Goal: Obtain resource: Download file/media

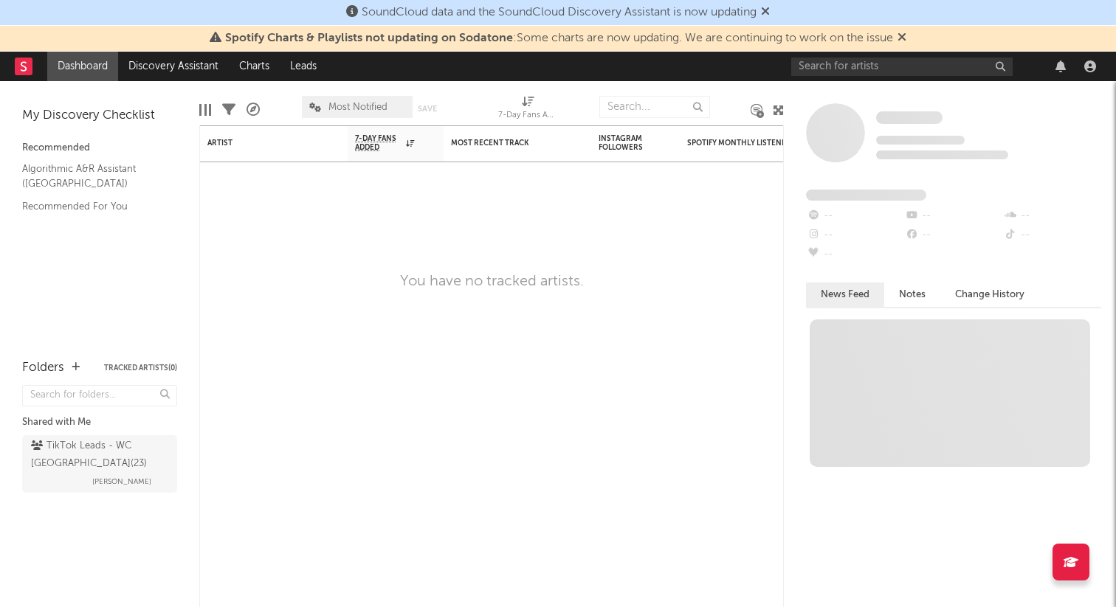
click at [770, 13] on icon at bounding box center [765, 11] width 9 height 12
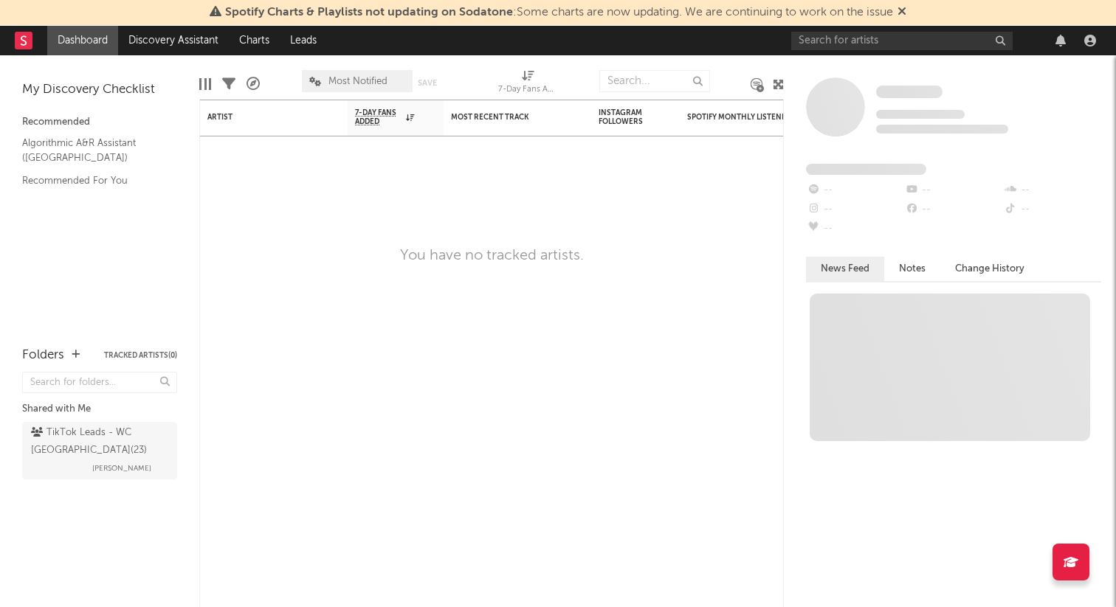
click at [897, 12] on span "Spotify Charts & Playlists not updating on Sodatone : Some charts are now updat…" at bounding box center [558, 13] width 697 height 18
click at [902, 10] on icon at bounding box center [901, 11] width 9 height 12
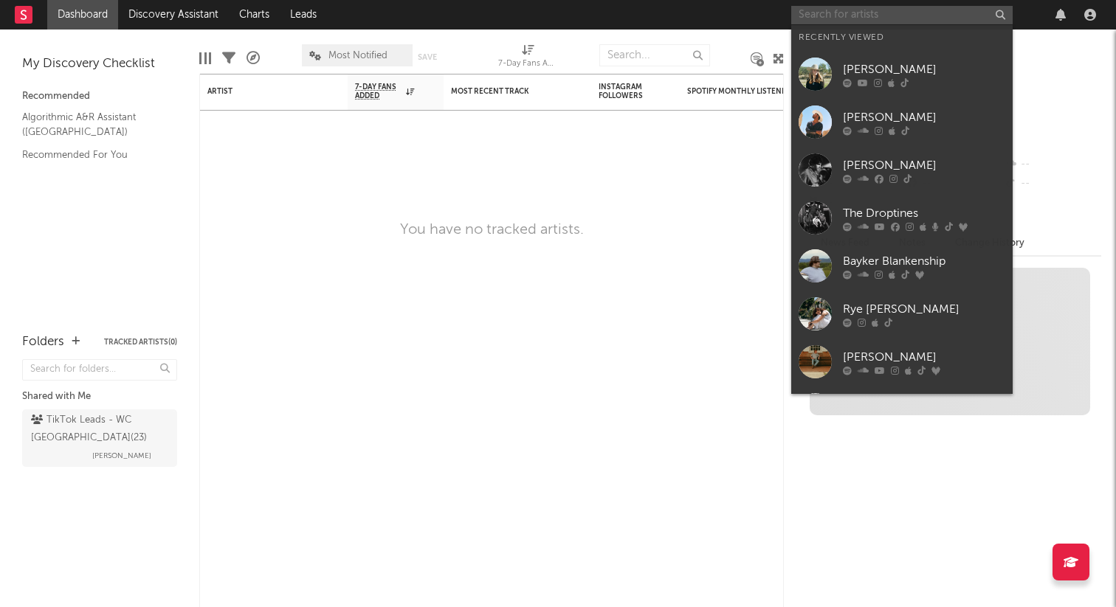
click at [859, 21] on input "text" at bounding box center [901, 15] width 221 height 18
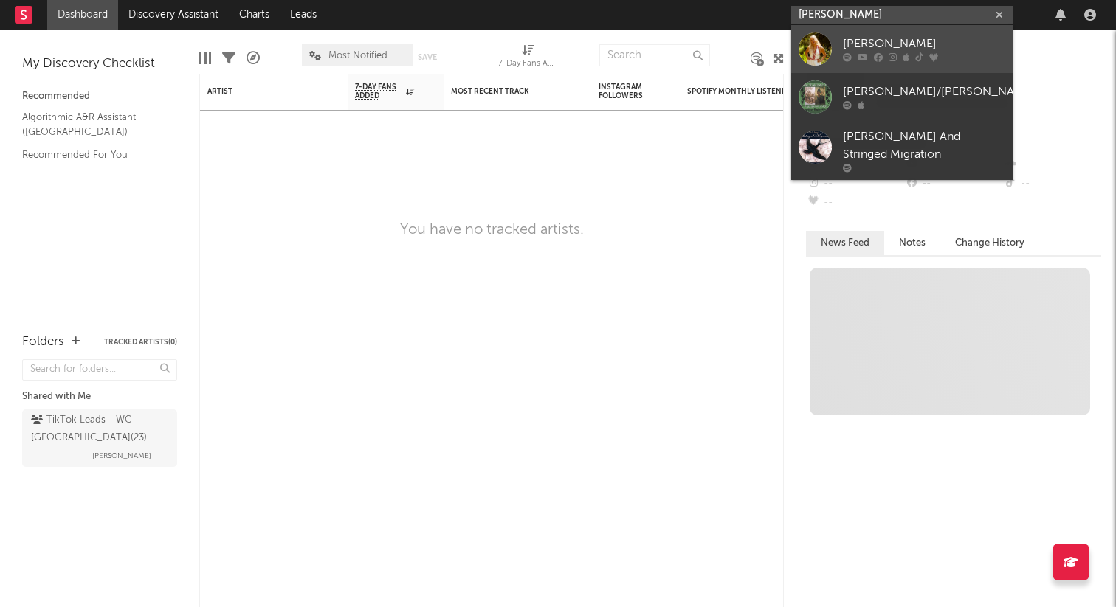
type input "[PERSON_NAME]"
click at [815, 44] on div at bounding box center [814, 48] width 33 height 33
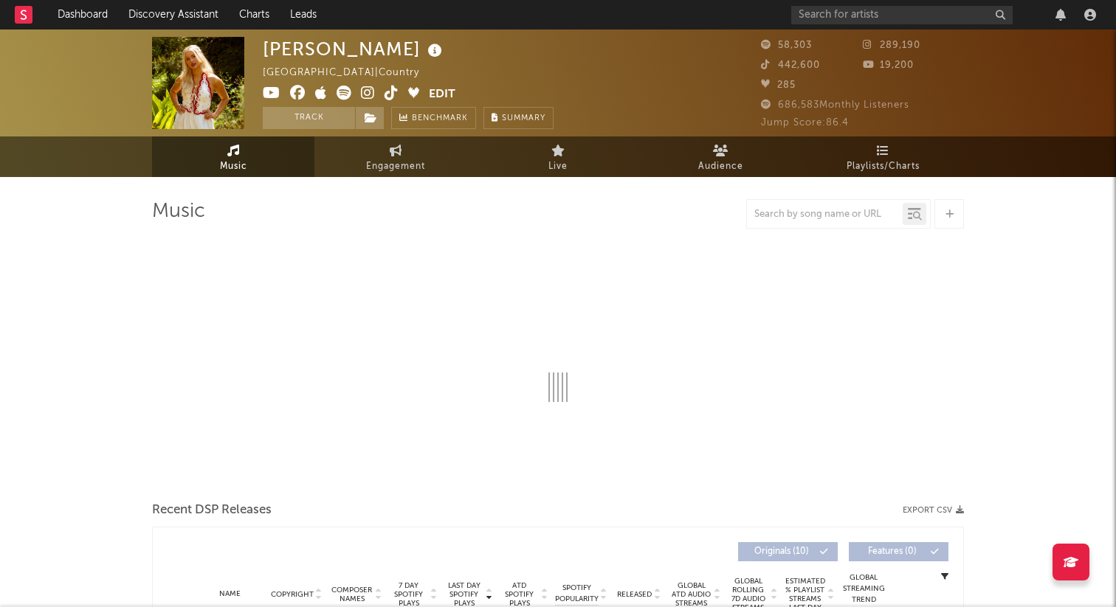
select select "6m"
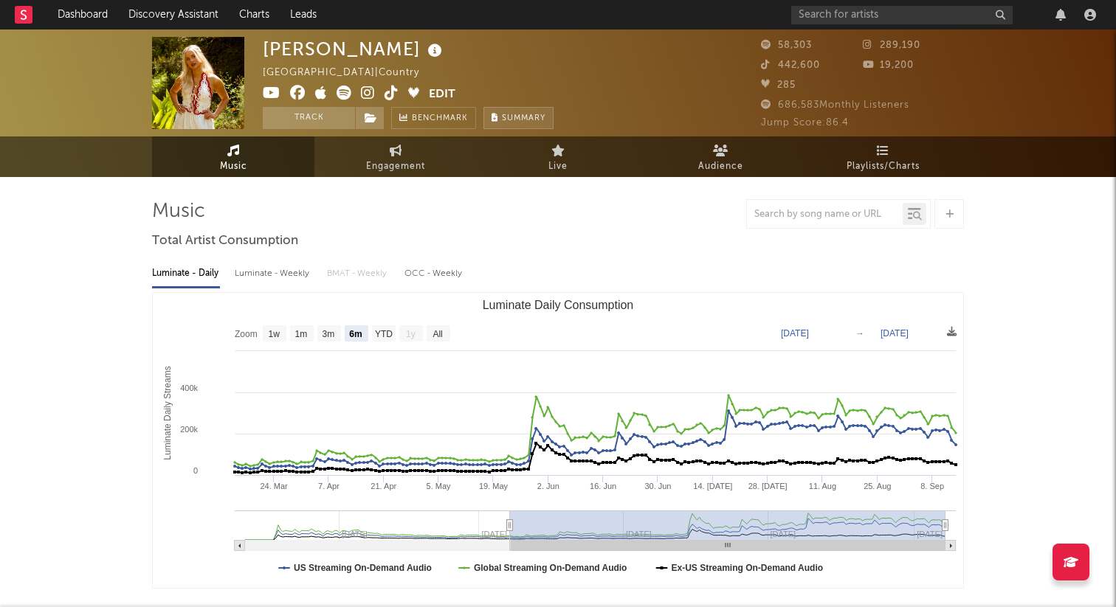
click at [526, 115] on span "Summary" at bounding box center [524, 118] width 44 height 8
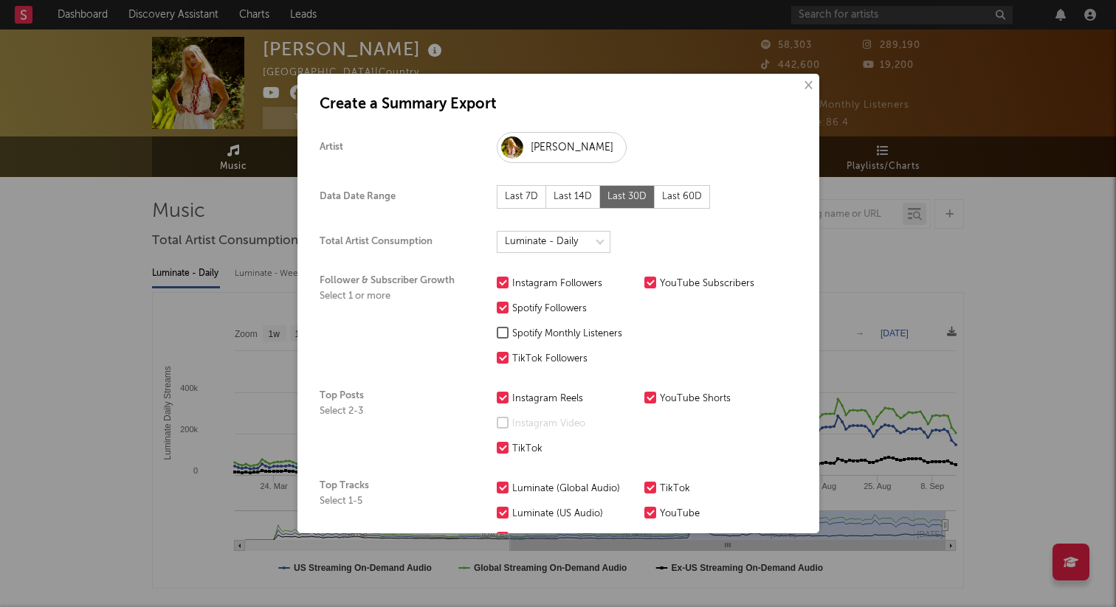
click at [504, 333] on div at bounding box center [503, 333] width 12 height 12
click at [497, 333] on input "Spotify Monthly Listeners" at bounding box center [497, 334] width 0 height 18
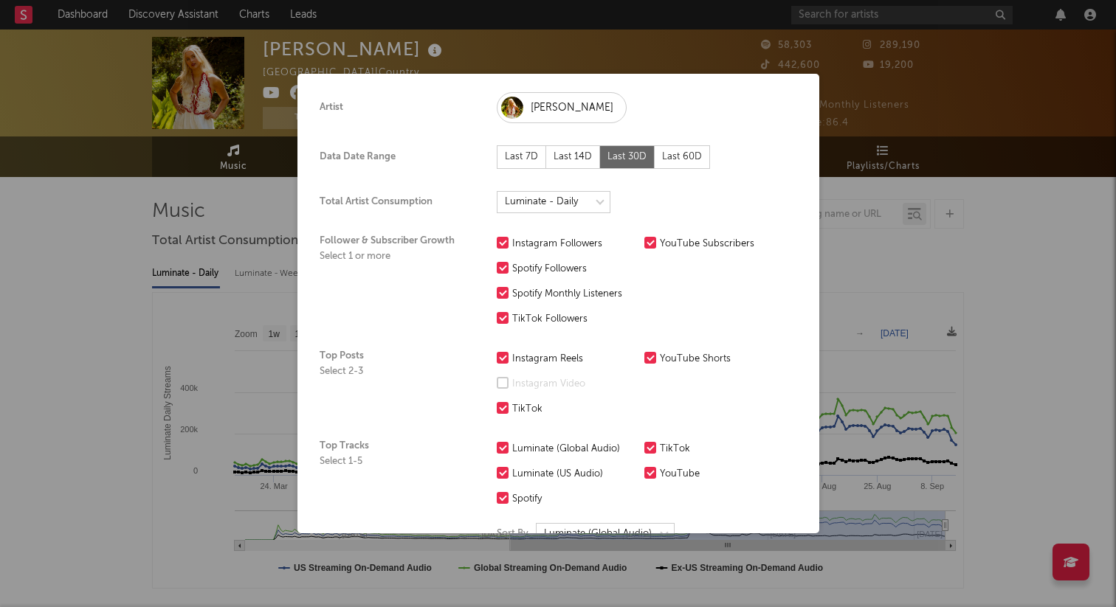
scroll to position [41, 0]
click at [685, 151] on div "Last 60D" at bounding box center [682, 156] width 55 height 24
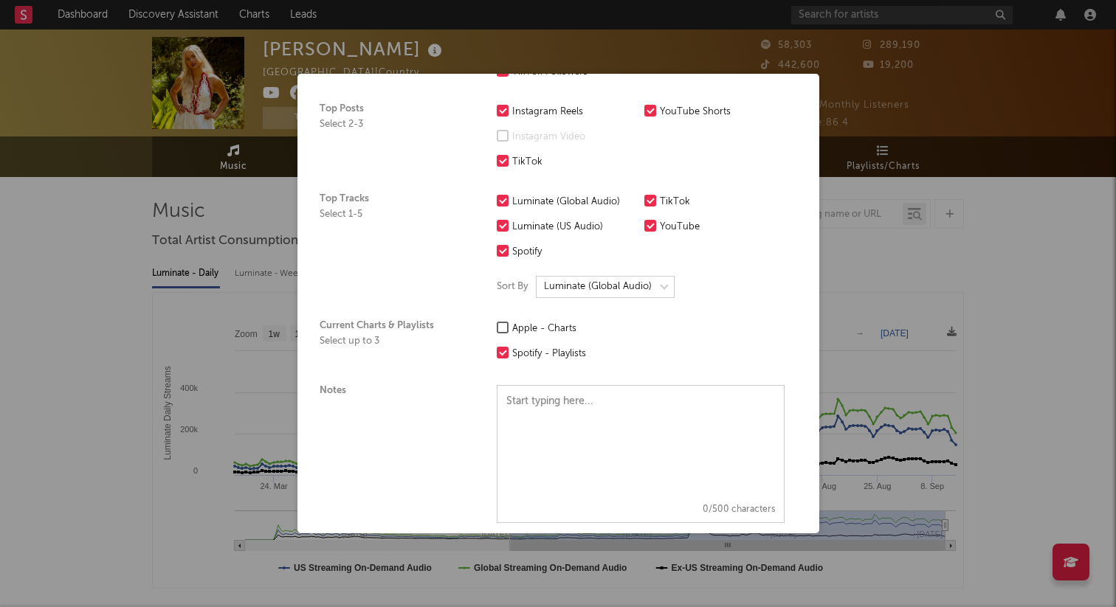
scroll to position [303, 0]
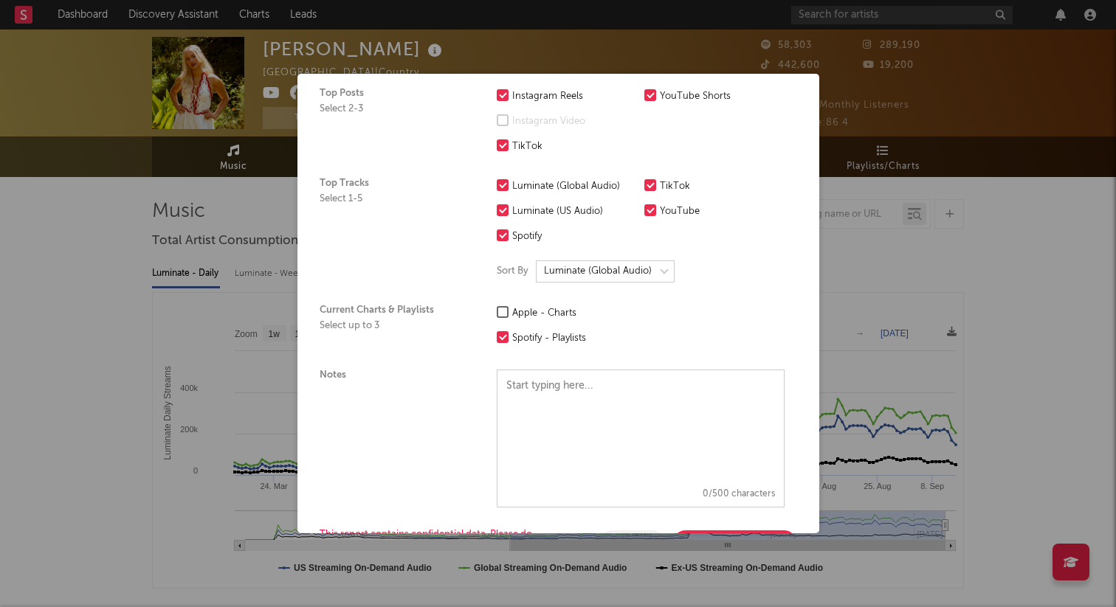
click at [508, 313] on label "Apple - Charts" at bounding box center [567, 314] width 140 height 18
click at [497, 313] on input "Apple - Charts" at bounding box center [497, 314] width 0 height 18
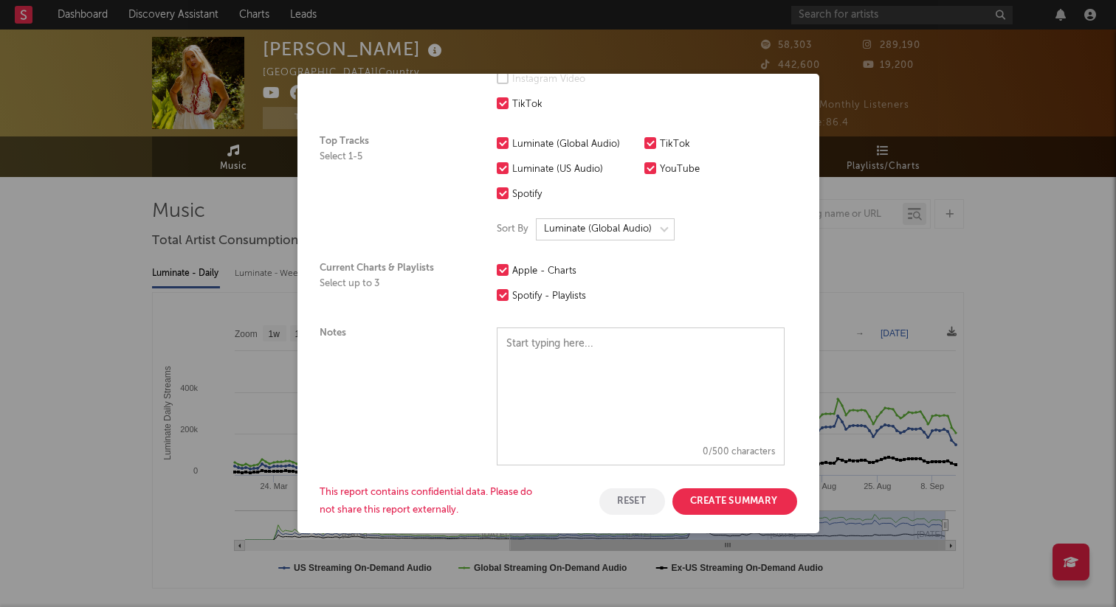
scroll to position [359, 0]
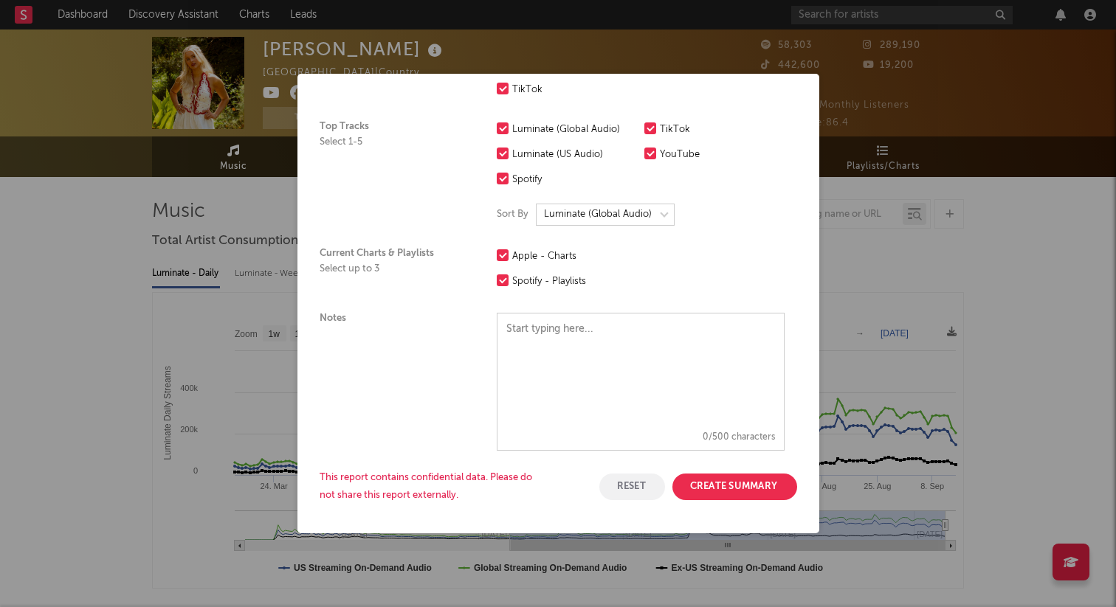
click at [743, 486] on button "Create Summary" at bounding box center [734, 487] width 125 height 27
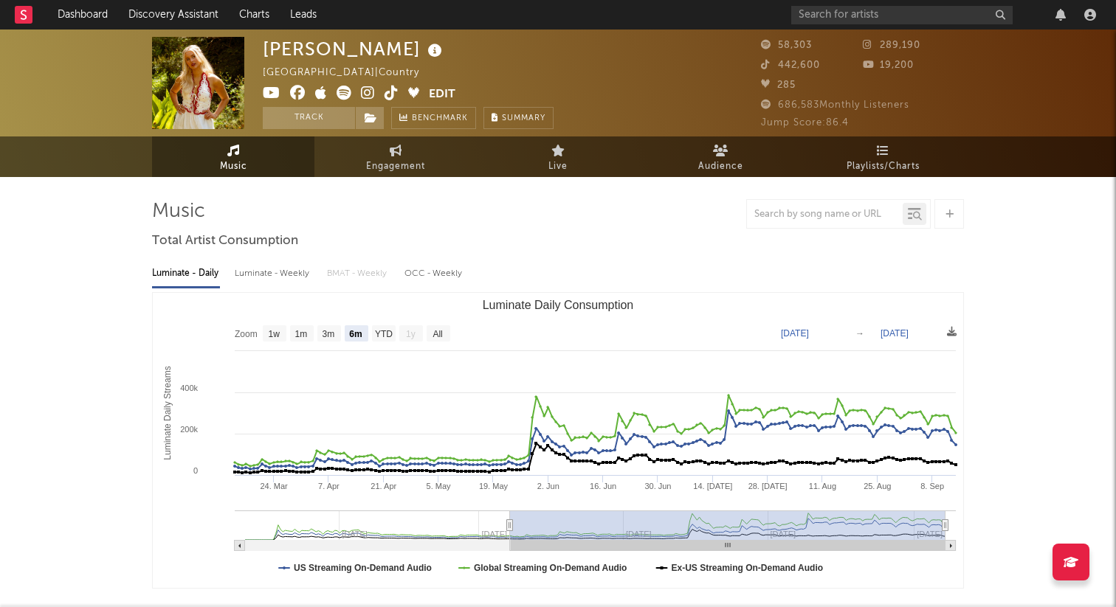
scroll to position [0, 0]
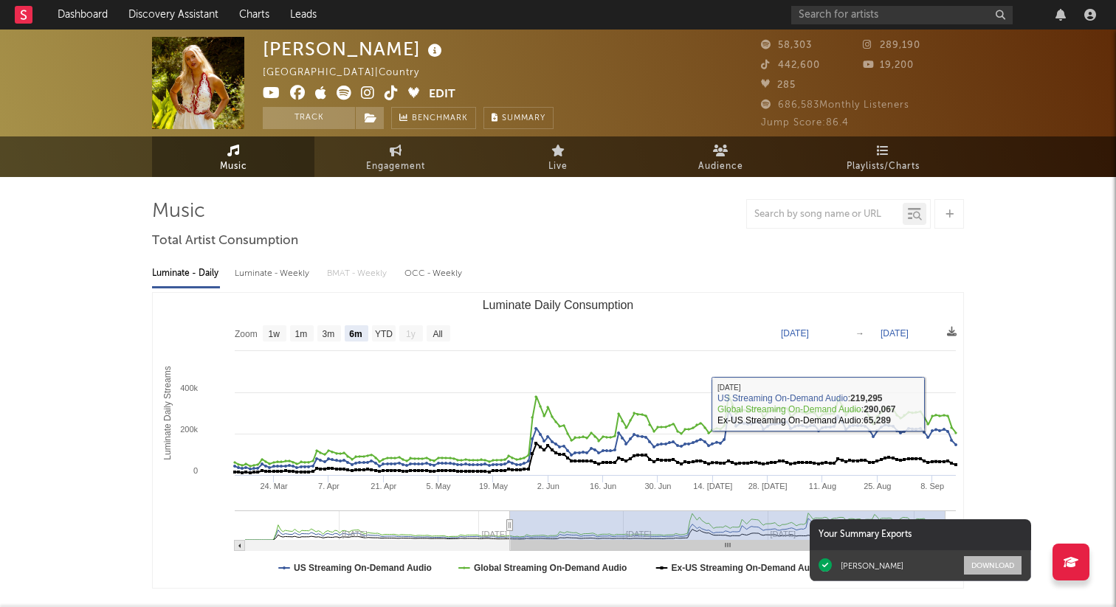
click at [997, 567] on button "Download" at bounding box center [993, 565] width 58 height 18
